Goal: Find specific page/section

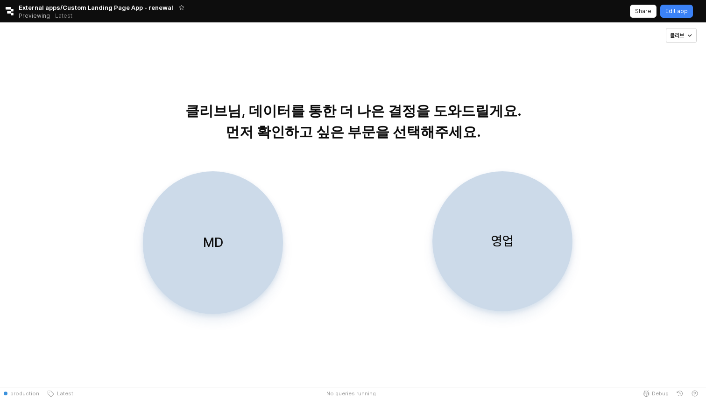
click at [515, 278] on div "영업" at bounding box center [503, 241] width 132 height 139
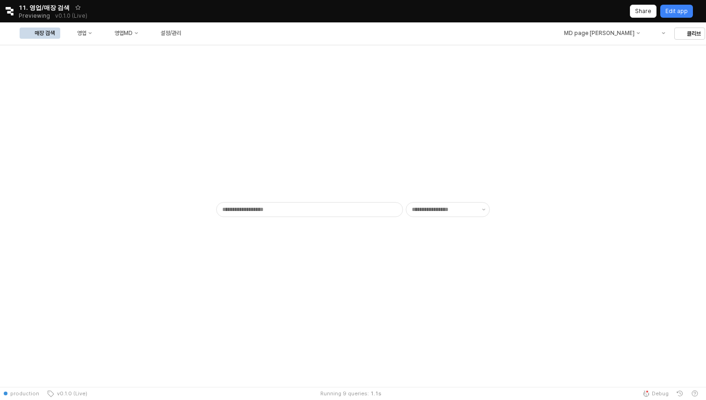
type input "******"
click at [144, 33] on button "영업MD" at bounding box center [121, 33] width 44 height 11
click at [223, 64] on div "RT 성과 분석" at bounding box center [222, 66] width 50 height 7
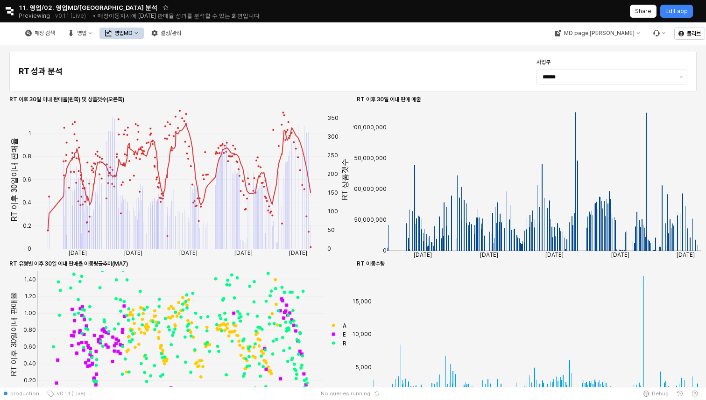
click at [133, 31] on div "영업MD" at bounding box center [123, 33] width 18 height 7
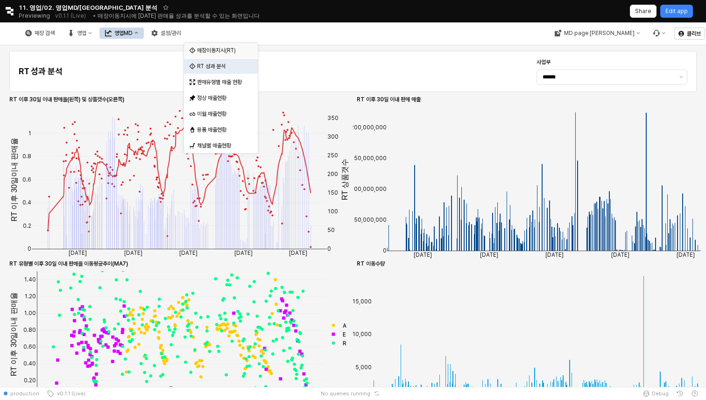
click at [233, 53] on div "매장이동지시(RT)" at bounding box center [222, 50] width 50 height 7
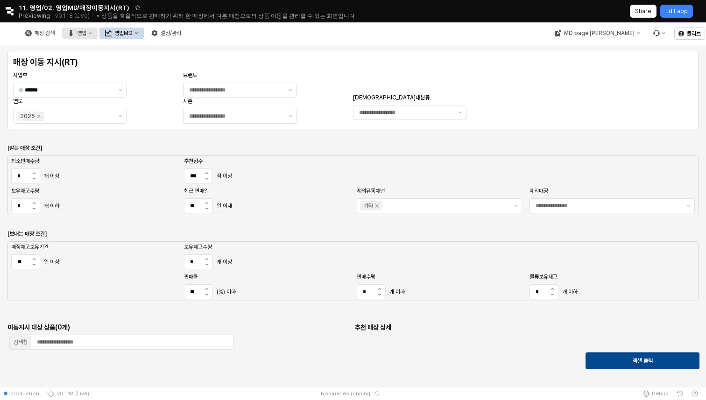
click at [86, 34] on div "영업" at bounding box center [81, 33] width 9 height 7
click at [133, 30] on div "영업MD" at bounding box center [123, 33] width 18 height 7
click at [385, 49] on div "매장 이동 지시(RT) 사업부 ****** 브랜드 연도 2025 시즌 복종대분류 [받는 매장 조건] 최소판매수량 추천점수 * 개 이상 *** …" at bounding box center [353, 209] width 706 height 329
click at [86, 33] on div "영업" at bounding box center [81, 33] width 9 height 7
click at [144, 33] on button "영업MD" at bounding box center [121, 33] width 44 height 11
